Goal: Information Seeking & Learning: Learn about a topic

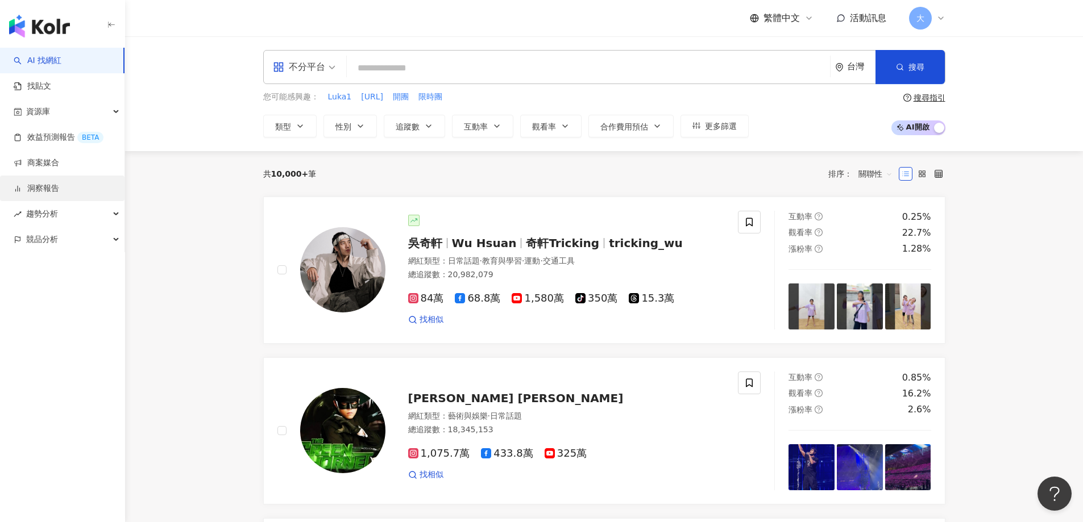
click at [56, 184] on link "洞察報告" at bounding box center [36, 188] width 45 height 11
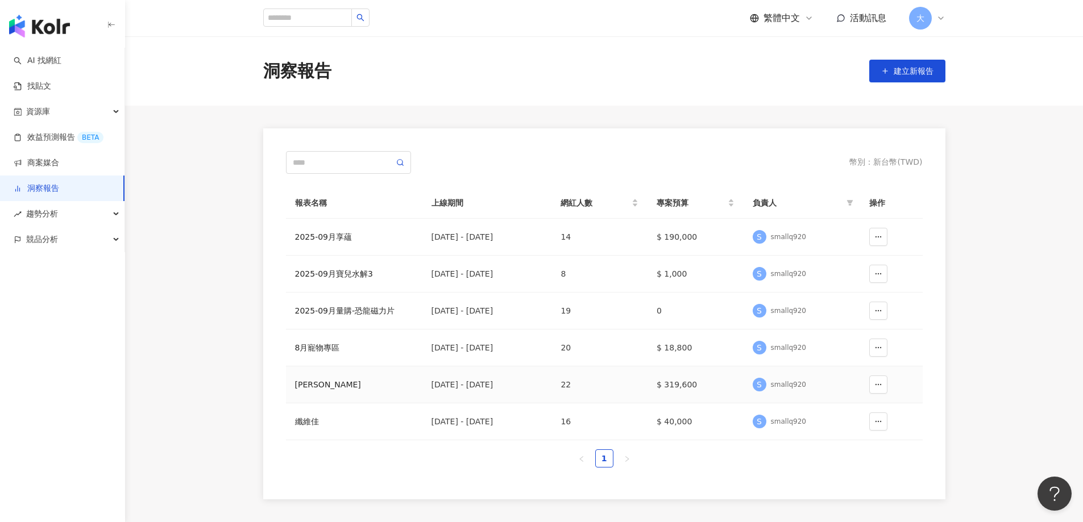
click at [321, 385] on div "[PERSON_NAME]" at bounding box center [354, 385] width 118 height 13
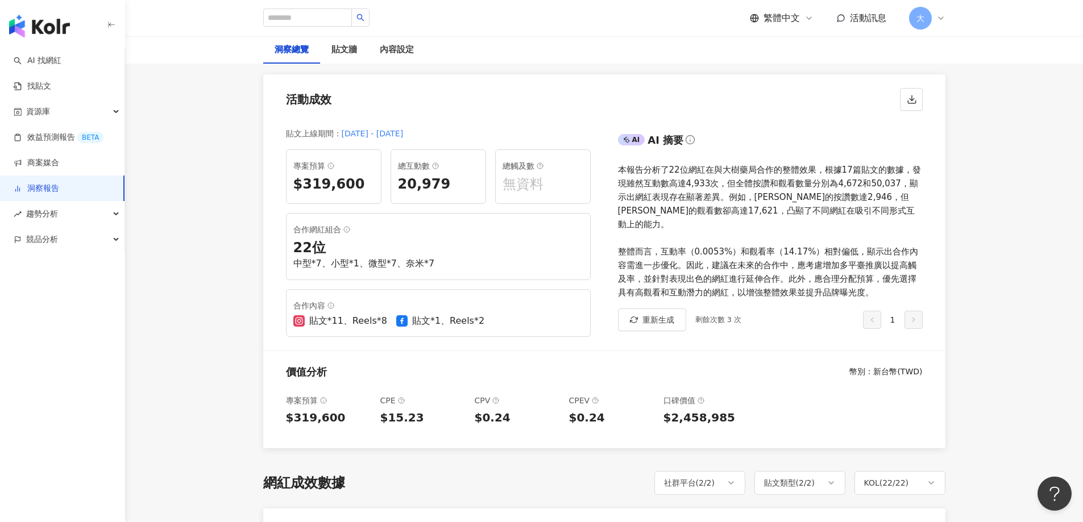
scroll to position [171, 0]
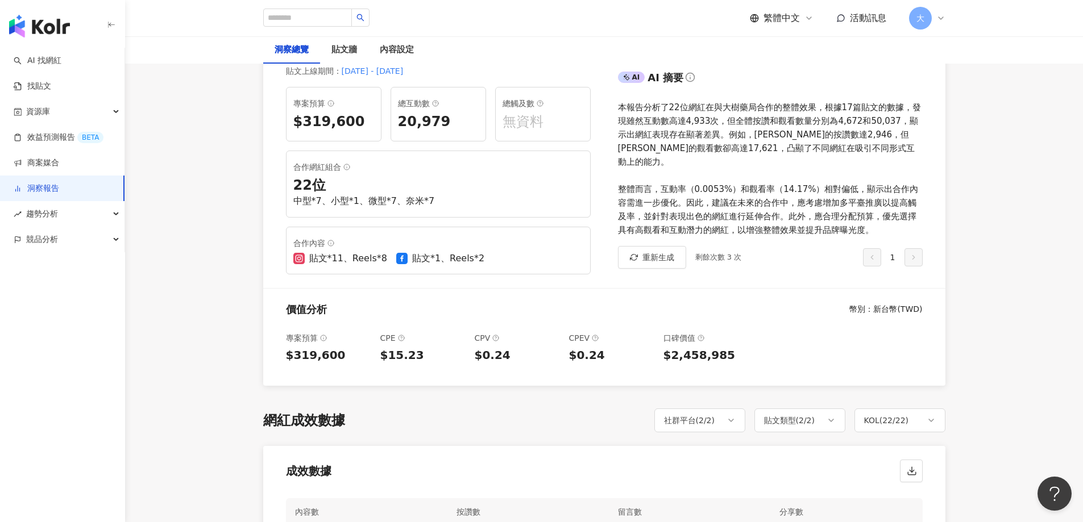
click at [482, 338] on div "CPV" at bounding box center [517, 338] width 85 height 14
drag, startPoint x: 472, startPoint y: 338, endPoint x: 487, endPoint y: 338, distance: 14.8
click at [487, 338] on div "專案預算 $319,600 CPE $15.23 CPV $0.24 CPEV $0.24 口碑價值 $2,458,985" at bounding box center [604, 354] width 682 height 64
copy div "CPV"
drag, startPoint x: 463, startPoint y: 318, endPoint x: 529, endPoint y: 318, distance: 65.4
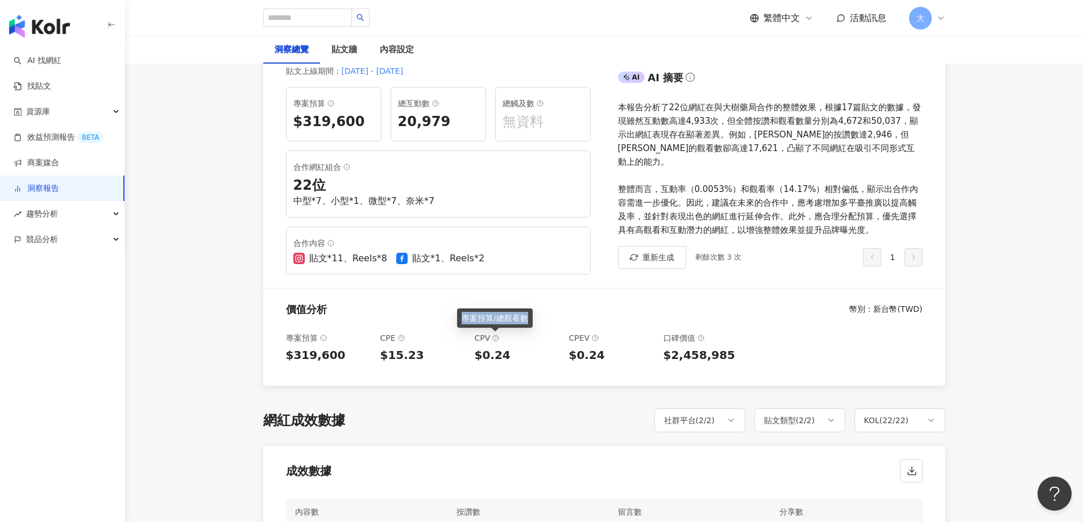
click at [529, 318] on div "專案預算/總觀看數" at bounding box center [495, 318] width 76 height 19
copy div "專案預算/總觀看數"
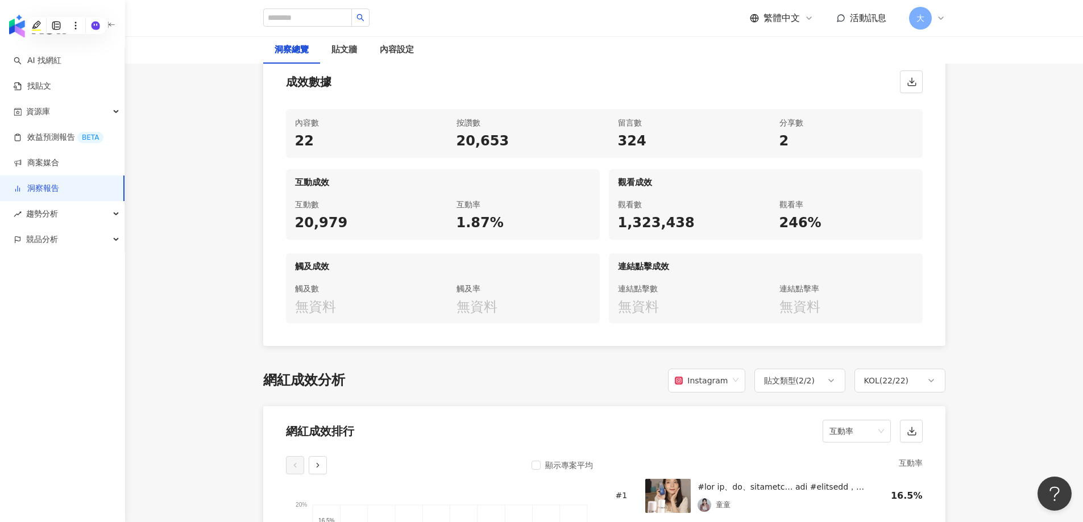
scroll to position [625, 0]
